Goal: Information Seeking & Learning: Check status

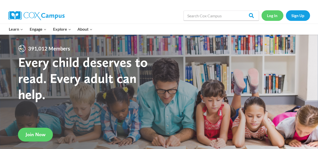
click at [274, 15] on link "Log In" at bounding box center [273, 15] width 22 height 10
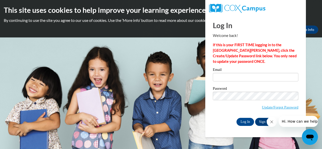
click at [273, 122] on icon "Close message from company" at bounding box center [272, 122] width 4 height 4
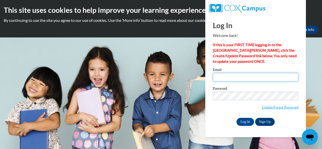
type input "robbins.shirley.a@muscogee.k12.ga.us"
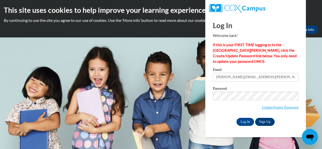
click at [315, 57] on body "This site uses cookies to help improve your learning experience. By continuing …" at bounding box center [161, 74] width 322 height 149
click at [249, 122] on input "Log In" at bounding box center [246, 122] width 18 height 8
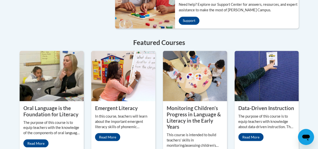
scroll to position [438, 0]
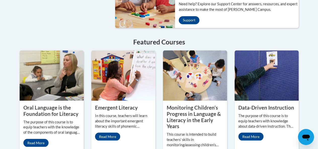
click at [51, 37] on h4 "Featured Courses" at bounding box center [159, 42] width 279 height 10
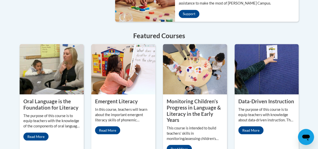
scroll to position [444, 0]
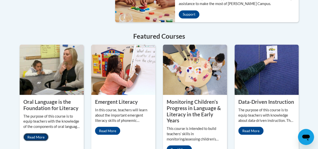
click at [38, 133] on link "Read More" at bounding box center [35, 137] width 25 height 8
click at [111, 127] on link "Read More" at bounding box center [107, 131] width 25 height 8
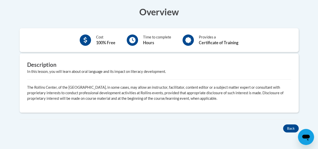
scroll to position [155, 0]
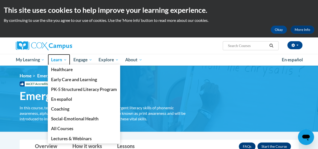
click at [60, 60] on span "Learn" at bounding box center [59, 60] width 16 height 6
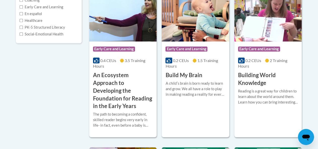
scroll to position [154, 0]
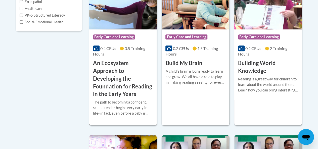
click at [126, 80] on h3 "An Ecosystem Approach to Developing the Foundation for Reading in the Early Yea…" at bounding box center [123, 78] width 60 height 39
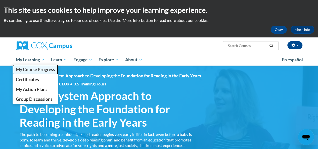
click at [34, 70] on span "My Course Progress" at bounding box center [35, 69] width 39 height 5
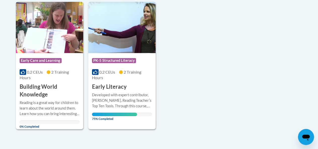
scroll to position [129, 0]
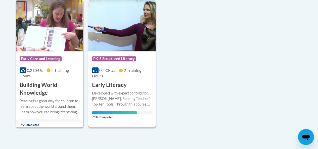
click at [122, 71] on icon at bounding box center [121, 70] width 4 height 4
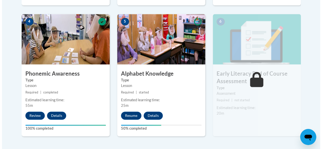
scroll to position [302, 0]
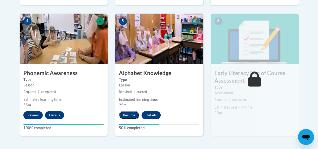
click at [128, 112] on button "Resume" at bounding box center [129, 115] width 20 height 8
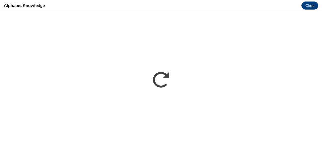
scroll to position [0, 0]
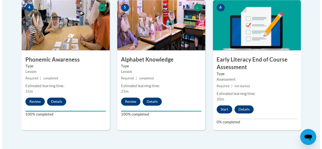
scroll to position [323, 0]
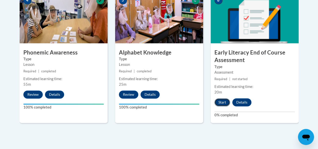
click at [225, 103] on button "Start" at bounding box center [223, 102] width 16 height 8
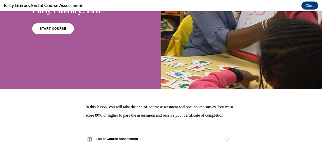
scroll to position [60, 0]
click at [61, 34] on link "START COURSE" at bounding box center [53, 29] width 44 height 12
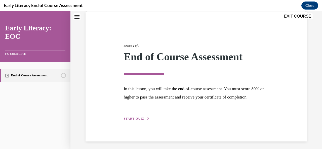
scroll to position [48, 0]
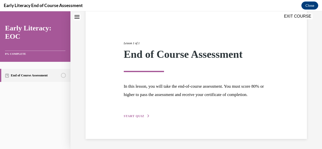
click at [137, 118] on span "START QUIZ" at bounding box center [134, 117] width 21 height 4
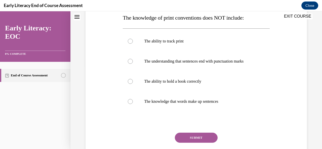
scroll to position [75, 0]
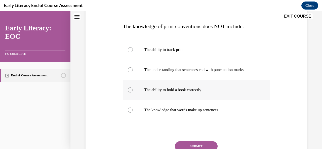
click at [128, 90] on div at bounding box center [130, 90] width 5 height 5
click at [204, 144] on button "SUBMIT" at bounding box center [196, 146] width 43 height 10
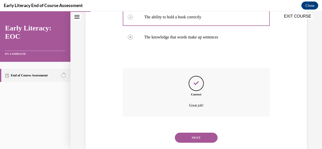
scroll to position [159, 0]
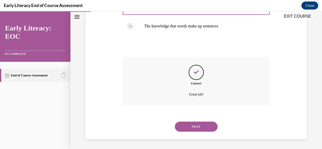
click at [206, 126] on button "NEXT" at bounding box center [196, 127] width 43 height 10
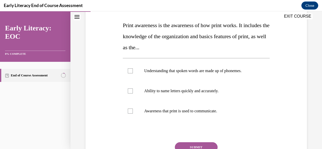
scroll to position [76, 0]
click at [131, 115] on div at bounding box center [196, 111] width 147 height 20
click at [200, 146] on button "SUBMIT" at bounding box center [196, 148] width 43 height 10
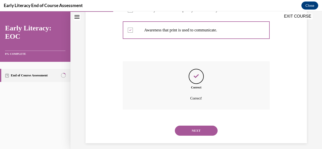
scroll to position [161, 0]
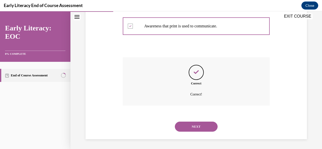
click at [204, 129] on button "NEXT" at bounding box center [196, 127] width 43 height 10
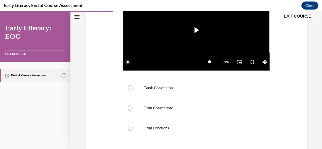
scroll to position [119, 0]
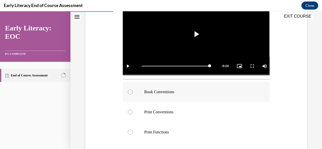
click at [130, 93] on div at bounding box center [196, 92] width 147 height 20
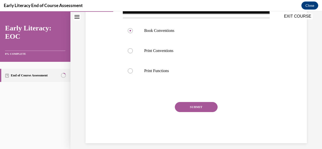
click at [199, 108] on button "SUBMIT" at bounding box center [196, 107] width 43 height 10
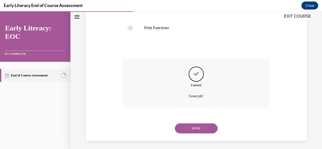
scroll to position [224, 0]
click at [200, 131] on button "NEXT" at bounding box center [196, 128] width 43 height 10
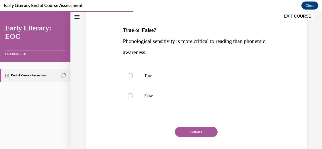
scroll to position [73, 0]
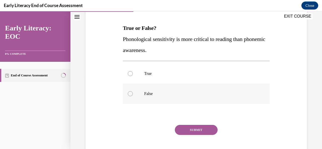
click at [133, 97] on div at bounding box center [196, 94] width 147 height 20
click at [202, 134] on button "SUBMIT" at bounding box center [196, 130] width 43 height 10
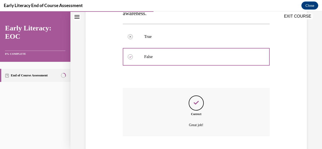
scroll to position [141, 0]
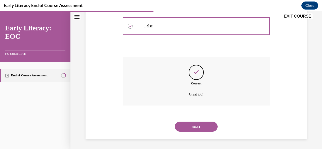
click at [200, 126] on button "NEXT" at bounding box center [196, 127] width 43 height 10
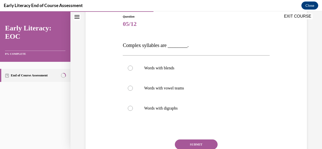
scroll to position [57, 0]
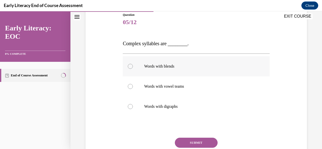
click at [129, 68] on div at bounding box center [196, 66] width 147 height 20
click at [204, 144] on button "SUBMIT" at bounding box center [196, 143] width 43 height 10
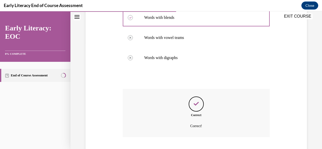
scroll to position [138, 0]
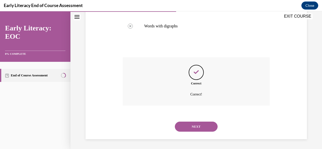
click at [203, 127] on button "NEXT" at bounding box center [196, 127] width 43 height 10
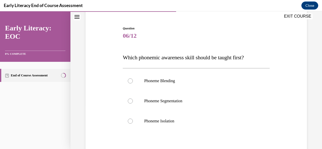
scroll to position [46, 0]
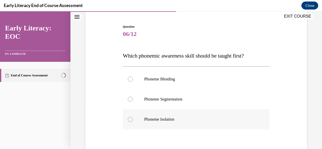
click at [132, 122] on div at bounding box center [196, 119] width 147 height 20
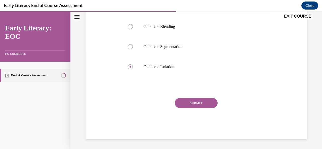
click at [202, 104] on button "SUBMIT" at bounding box center [196, 103] width 43 height 10
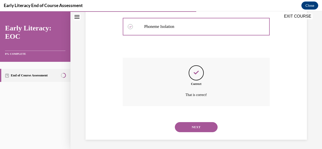
scroll to position [139, 0]
click at [202, 128] on button "NEXT" at bounding box center [196, 127] width 43 height 10
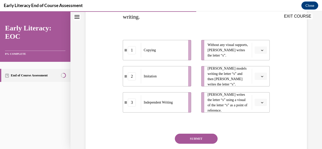
scroll to position [96, 0]
click at [159, 107] on div "Independent Writing" at bounding box center [163, 102] width 44 height 15
click at [260, 51] on span "button" at bounding box center [262, 50] width 4 height 4
click at [257, 95] on div "3" at bounding box center [257, 91] width 12 height 10
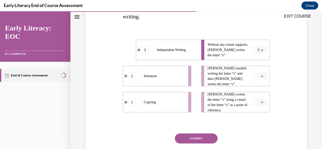
click at [258, 78] on button "button" at bounding box center [261, 76] width 12 height 8
click at [256, 107] on span "2" at bounding box center [256, 107] width 2 height 4
click at [261, 102] on icon "button" at bounding box center [262, 102] width 3 height 3
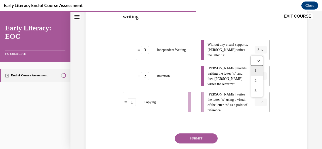
click at [256, 71] on span "1" at bounding box center [256, 71] width 2 height 4
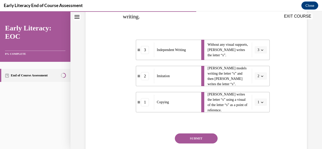
click at [204, 136] on button "SUBMIT" at bounding box center [196, 139] width 43 height 10
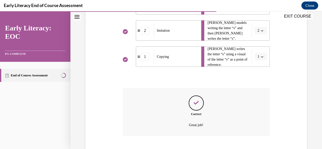
scroll to position [172, 0]
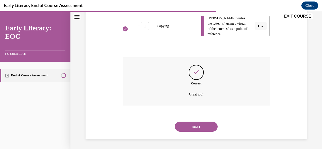
click at [201, 129] on button "NEXT" at bounding box center [196, 127] width 43 height 10
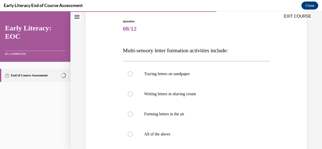
scroll to position [51, 0]
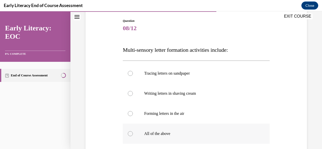
click at [134, 137] on div at bounding box center [196, 134] width 147 height 20
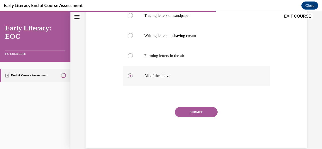
scroll to position [118, 0]
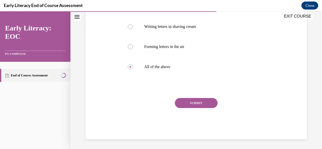
click at [203, 105] on button "SUBMIT" at bounding box center [196, 103] width 43 height 10
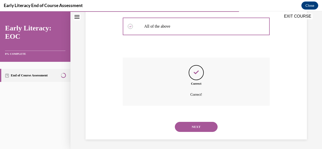
scroll to position [159, 0]
click at [200, 129] on button "NEXT" at bounding box center [196, 127] width 43 height 10
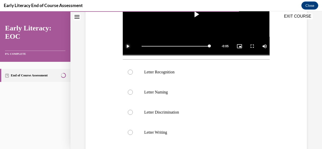
scroll to position [139, 0]
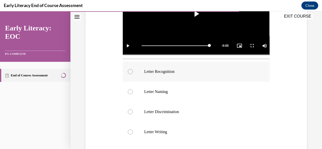
click at [130, 69] on div at bounding box center [130, 71] width 5 height 5
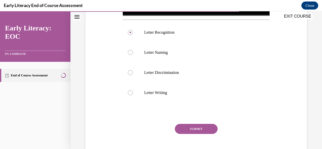
click at [201, 131] on button "SUBMIT" at bounding box center [196, 129] width 43 height 10
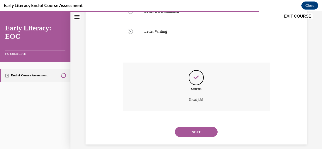
scroll to position [244, 0]
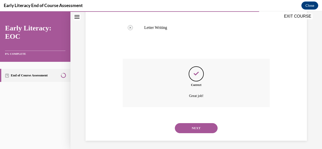
click at [202, 129] on button "NEXT" at bounding box center [196, 128] width 43 height 10
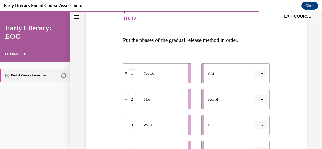
scroll to position [63, 0]
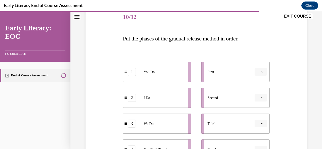
click at [204, 144] on li "Fourth" at bounding box center [235, 150] width 68 height 20
drag, startPoint x: 202, startPoint y: 129, endPoint x: 204, endPoint y: 144, distance: 15.2
click at [204, 144] on li "Fourth" at bounding box center [235, 150] width 68 height 20
click at [297, 86] on div "Question 10/12 Put the phases of the gradual release method in order. 1 You Do …" at bounding box center [196, 107] width 224 height 230
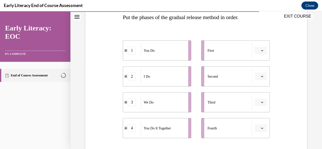
scroll to position [86, 0]
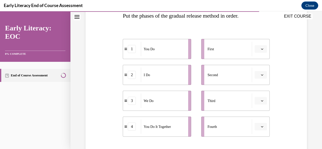
click at [261, 49] on icon "button" at bounding box center [262, 49] width 3 height 3
click at [256, 80] on span "2" at bounding box center [256, 80] width 2 height 4
click at [261, 75] on icon "button" at bounding box center [262, 75] width 3 height 3
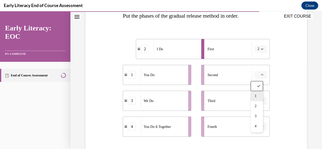
click at [257, 99] on div "1" at bounding box center [257, 96] width 12 height 10
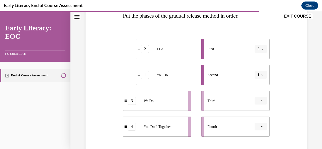
click at [260, 102] on span "button" at bounding box center [262, 101] width 4 height 4
click at [257, 93] on div "4" at bounding box center [257, 90] width 12 height 10
click at [261, 127] on icon "button" at bounding box center [262, 127] width 3 height 3
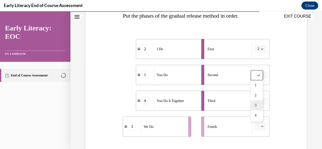
click at [256, 105] on span "3" at bounding box center [256, 106] width 2 height 4
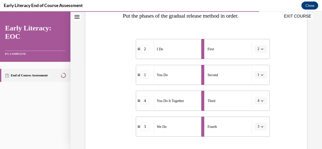
click at [297, 86] on div "Question 10/12 Put the phases of the gradual release method in order. 2 I Do 1 …" at bounding box center [196, 84] width 224 height 230
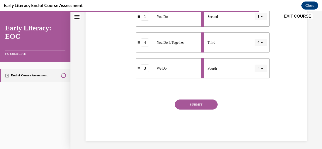
click at [204, 108] on button "SUBMIT" at bounding box center [196, 105] width 43 height 10
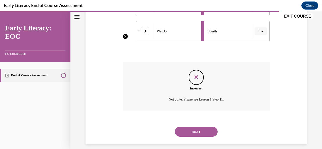
scroll to position [182, 0]
click at [201, 135] on button "NEXT" at bounding box center [196, 131] width 43 height 10
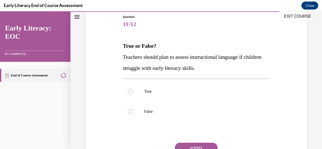
scroll to position [56, 0]
click at [132, 92] on div at bounding box center [196, 91] width 147 height 20
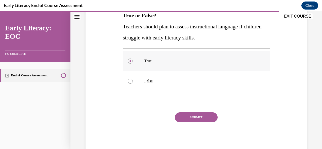
scroll to position [87, 0]
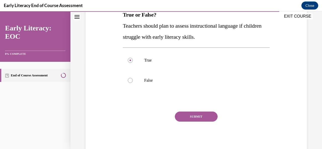
click at [202, 120] on button "SUBMIT" at bounding box center [196, 117] width 43 height 10
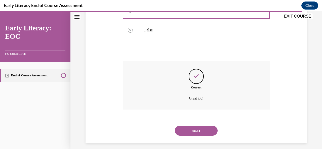
scroll to position [141, 0]
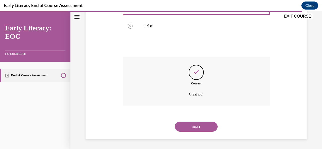
click at [201, 127] on button "NEXT" at bounding box center [196, 127] width 43 height 10
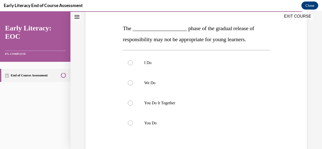
scroll to position [88, 0]
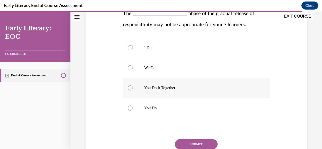
click at [128, 88] on div at bounding box center [130, 88] width 5 height 5
click at [205, 144] on button "SUBMIT" at bounding box center [196, 144] width 43 height 10
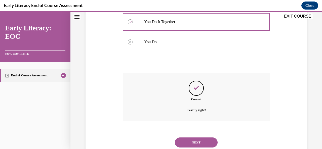
scroll to position [170, 0]
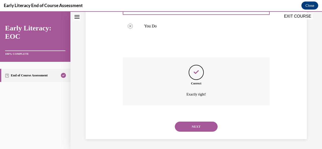
click at [204, 130] on button "NEXT" at bounding box center [196, 127] width 43 height 10
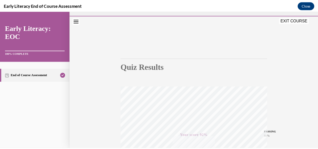
scroll to position [11, 0]
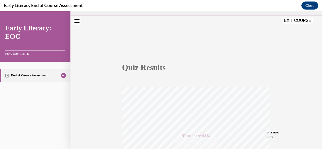
click at [301, 23] on button "EXIT COURSE" at bounding box center [298, 21] width 30 height 6
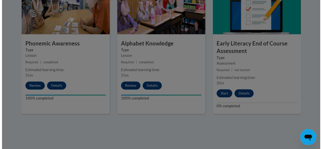
scroll to position [332, 0]
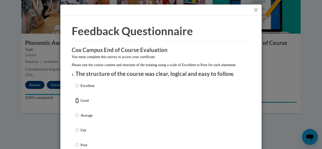
click at [76, 103] on input "Good" at bounding box center [76, 101] width 3 height 6
radio input "true"
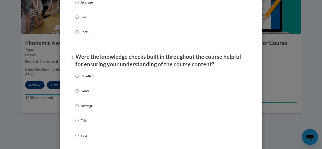
scroll to position [114, 0]
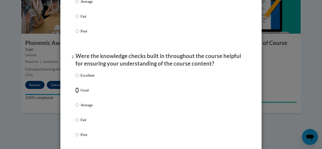
click at [75, 93] on input "Good" at bounding box center [76, 91] width 3 height 6
radio input "true"
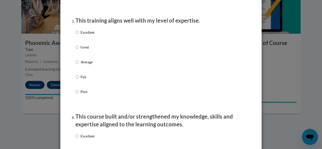
scroll to position [255, 0]
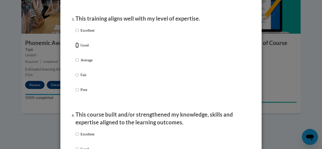
click at [75, 48] on input "Good" at bounding box center [76, 46] width 3 height 6
radio input "true"
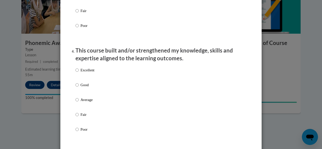
scroll to position [320, 0]
click at [75, 88] on input "Good" at bounding box center [76, 85] width 3 height 6
radio input "true"
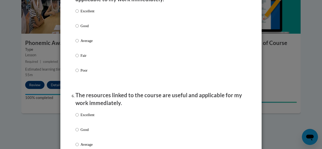
scroll to position [475, 0]
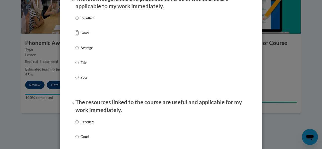
click at [75, 36] on input "Good" at bounding box center [76, 33] width 3 height 6
radio input "true"
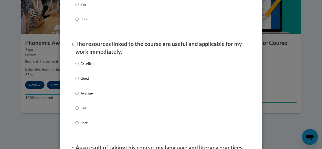
scroll to position [547, 0]
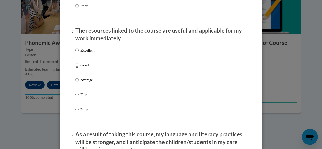
click at [75, 68] on input "Good" at bounding box center [76, 65] width 3 height 6
radio input "true"
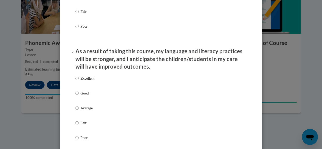
scroll to position [630, 0]
click at [75, 96] on input "Good" at bounding box center [76, 94] width 3 height 6
radio input "true"
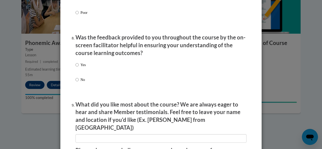
scroll to position [756, 0]
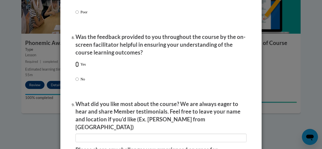
click at [75, 67] on input "Yes" at bounding box center [76, 65] width 3 height 6
radio input "true"
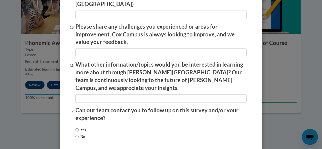
scroll to position [897, 0]
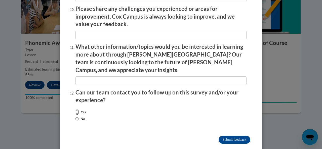
click at [75, 109] on input "Yes" at bounding box center [76, 112] width 3 height 6
radio input "true"
click at [237, 136] on input "Submit feedback" at bounding box center [235, 140] width 32 height 8
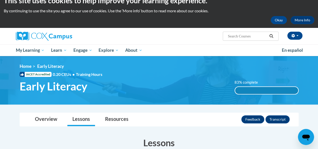
scroll to position [8, 0]
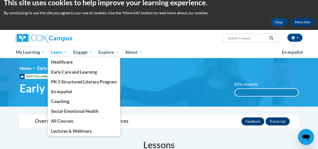
click at [58, 52] on span "Learn" at bounding box center [59, 52] width 16 height 6
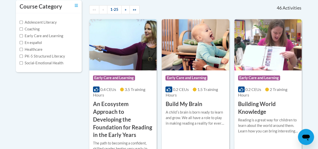
scroll to position [116, 0]
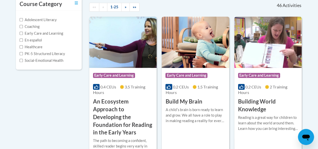
click at [122, 57] on img at bounding box center [122, 42] width 67 height 51
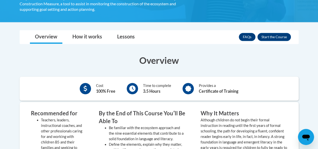
scroll to position [171, 0]
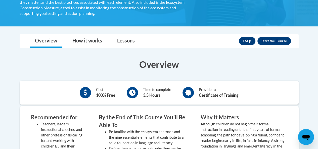
click at [273, 42] on button "Enroll" at bounding box center [274, 41] width 33 height 8
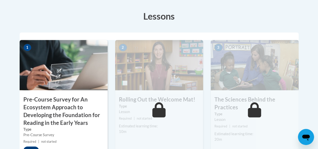
scroll to position [165, 0]
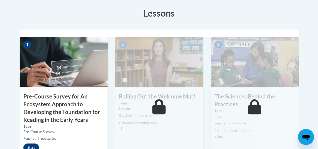
click at [76, 111] on h3 "Pre-Course Survey for An Ecosystem Approach to Developing the Foundation for Re…" at bounding box center [64, 108] width 88 height 31
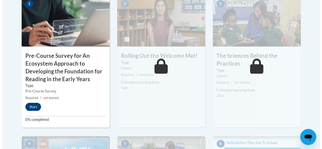
scroll to position [215, 0]
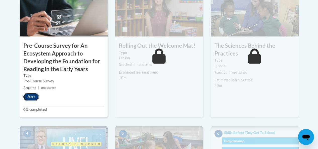
click at [33, 98] on button "Start" at bounding box center [31, 97] width 16 height 8
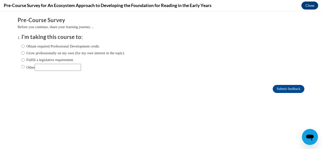
scroll to position [0, 0]
click at [21, 52] on input "Grow professionally on my own (for my own interest in the topic)." at bounding box center [22, 53] width 3 height 6
radio input "true"
click at [21, 46] on input "Obtain required Professional Development credit." at bounding box center [22, 47] width 3 height 6
radio input "true"
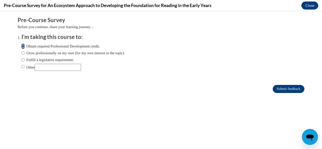
click at [285, 90] on input "Submit feedback" at bounding box center [289, 89] width 32 height 8
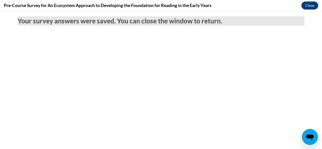
click at [314, 6] on button "Close" at bounding box center [309, 6] width 17 height 8
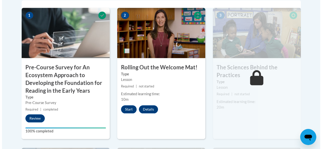
scroll to position [200, 0]
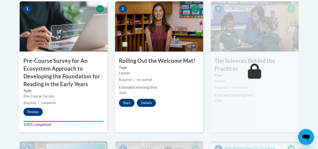
click at [128, 103] on button "Start" at bounding box center [127, 103] width 16 height 8
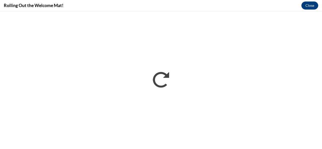
scroll to position [0, 0]
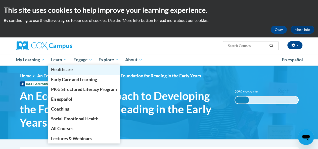
click at [60, 65] on link "Healthcare" at bounding box center [84, 70] width 72 height 10
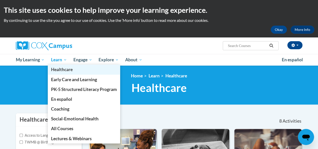
click at [58, 65] on link "Healthcare" at bounding box center [84, 70] width 72 height 10
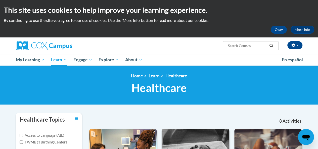
click at [195, 54] on ul "My Learning My Learning My Course Progress Certificates My Action Plans Group D…" at bounding box center [146, 60] width 266 height 12
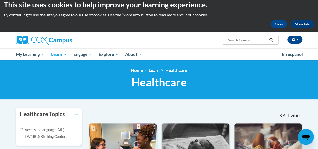
scroll to position [6, 0]
click at [253, 41] on input "Search..." at bounding box center [247, 40] width 40 height 6
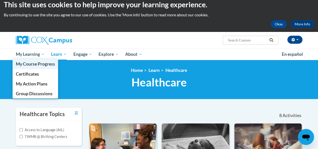
click at [34, 60] on link "My Course Progress" at bounding box center [36, 64] width 46 height 10
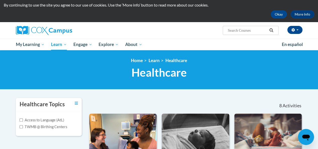
scroll to position [17, 0]
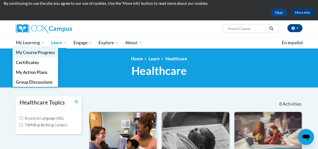
click at [33, 48] on link "My Course Progress" at bounding box center [36, 53] width 46 height 10
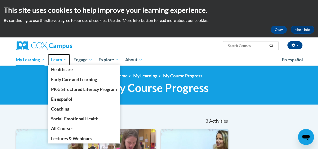
click at [58, 58] on span "Learn" at bounding box center [59, 60] width 16 height 6
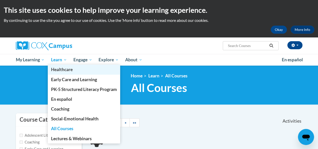
click at [59, 65] on link "Healthcare" at bounding box center [84, 70] width 72 height 10
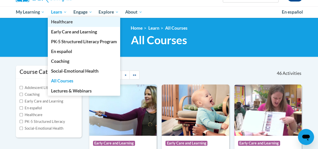
scroll to position [48, 0]
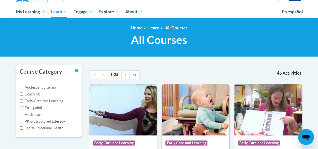
click at [208, 46] on h1 "All Courses All Courses" at bounding box center [159, 39] width 287 height 13
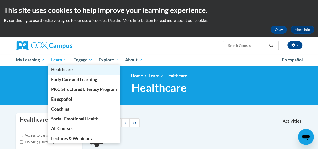
click at [62, 65] on link "Healthcare" at bounding box center [84, 70] width 72 height 10
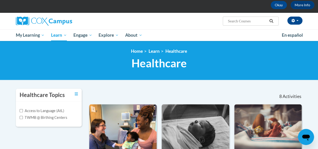
scroll to position [22, 0]
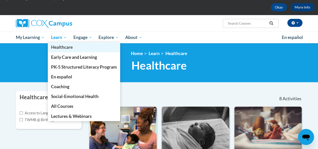
click at [63, 43] on link "Healthcare" at bounding box center [84, 47] width 72 height 10
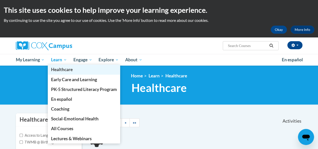
click at [64, 65] on link "Healthcare" at bounding box center [84, 70] width 72 height 10
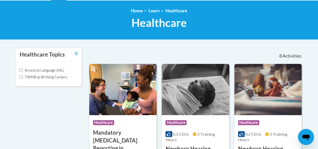
scroll to position [64, 0]
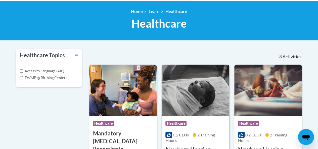
click at [296, 59] on span "Activities" at bounding box center [292, 57] width 19 height 6
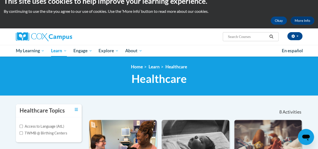
scroll to position [0, 0]
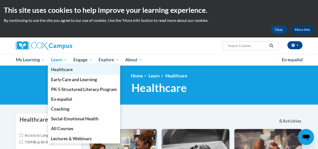
click at [64, 65] on link "Healthcare" at bounding box center [84, 70] width 72 height 10
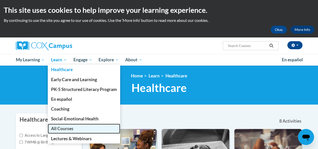
click at [70, 130] on span "All Courses" at bounding box center [62, 128] width 22 height 5
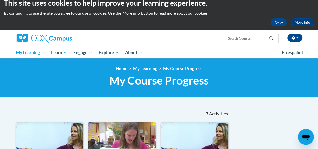
scroll to position [8, 0]
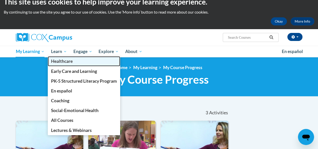
click at [65, 57] on link "Healthcare" at bounding box center [84, 61] width 72 height 10
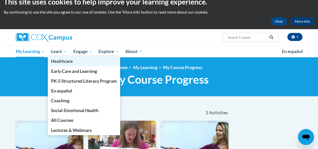
scroll to position [0, 0]
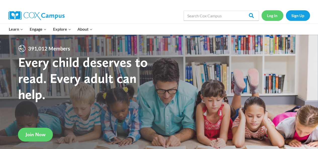
click at [270, 19] on link "Log In" at bounding box center [273, 15] width 22 height 10
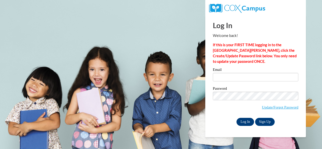
click at [245, 122] on input "Log In" at bounding box center [246, 122] width 18 height 8
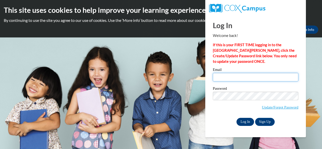
type input "robbins.shirley.a@muscogee.k12.ga.us"
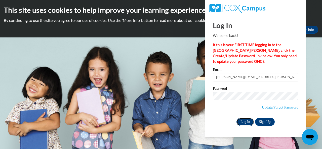
click at [245, 123] on input "Log In" at bounding box center [246, 122] width 18 height 8
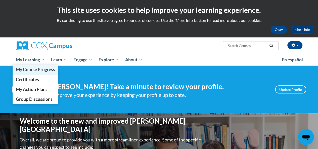
click at [28, 65] on link "My Course Progress" at bounding box center [36, 70] width 46 height 10
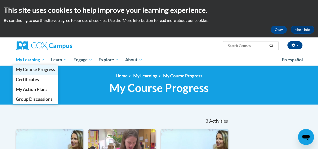
click at [33, 65] on link "My Course Progress" at bounding box center [36, 70] width 46 height 10
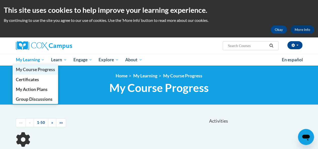
click at [41, 65] on link "My Course Progress" at bounding box center [36, 70] width 46 height 10
click at [42, 65] on link "My Course Progress" at bounding box center [36, 70] width 46 height 10
click at [41, 65] on link "My Course Progress" at bounding box center [36, 70] width 46 height 10
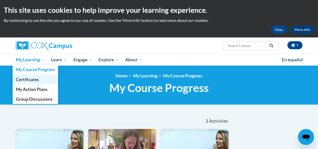
click at [23, 79] on span "Certificates" at bounding box center [27, 79] width 23 height 5
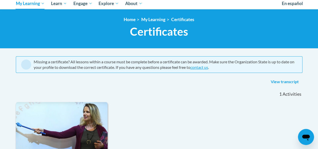
scroll to position [56, 0]
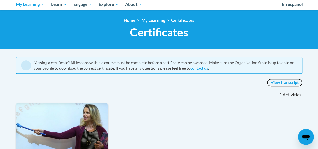
click at [278, 84] on link "View transcript" at bounding box center [284, 83] width 35 height 8
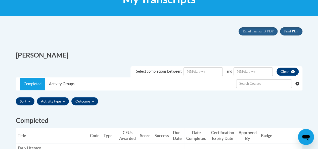
scroll to position [91, 0]
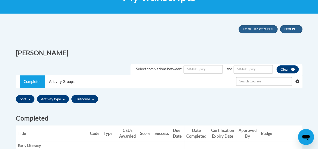
click at [92, 100] on span "button" at bounding box center [93, 99] width 2 height 1
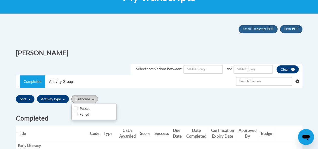
click at [146, 105] on div "Completed Title Code Type CEUs Awarded Score Success Due Date Date Completed Ce…" at bounding box center [159, 151] width 294 height 93
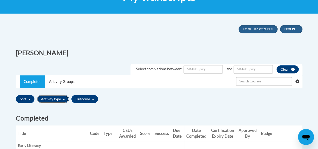
click at [63, 100] on span "button" at bounding box center [64, 99] width 2 height 1
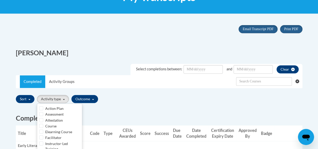
click at [138, 106] on div "Completed Title Code Type CEUs Awarded Score Success Due Date Date Completed Ce…" at bounding box center [159, 151] width 294 height 93
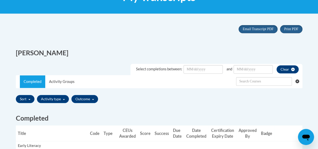
click at [34, 102] on div "Sort Title Code Date Completed Certificate Expiration Dated Due Date Selected F…" at bounding box center [25, 99] width 19 height 8
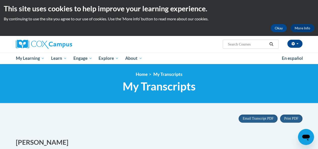
scroll to position [0, 0]
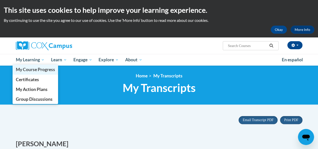
click at [43, 65] on link "My Course Progress" at bounding box center [36, 70] width 46 height 10
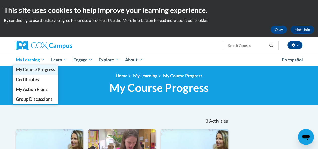
click at [43, 70] on span "My Course Progress" at bounding box center [35, 69] width 39 height 5
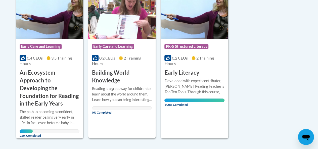
scroll to position [140, 0]
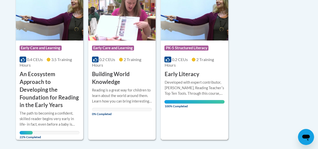
click at [211, 103] on span "100% Completed" at bounding box center [195, 104] width 60 height 8
